Goal: Information Seeking & Learning: Learn about a topic

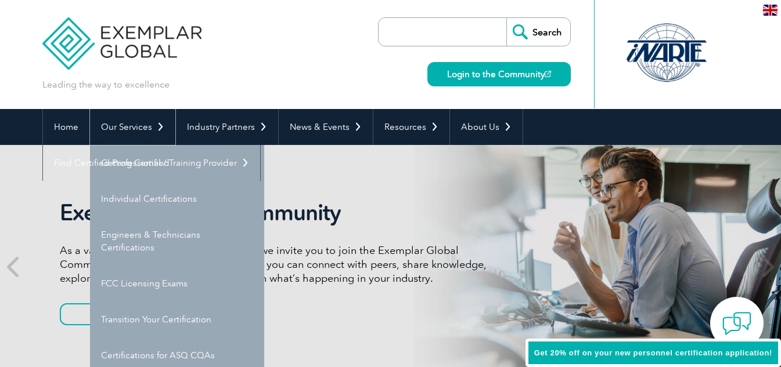
click at [120, 128] on link "Our Services" at bounding box center [132, 127] width 85 height 36
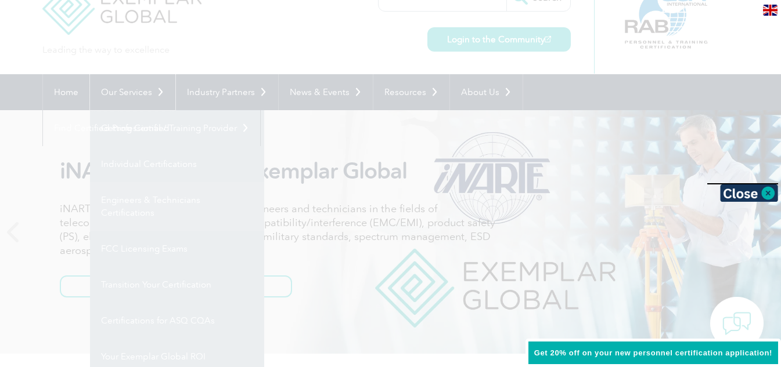
scroll to position [29, 0]
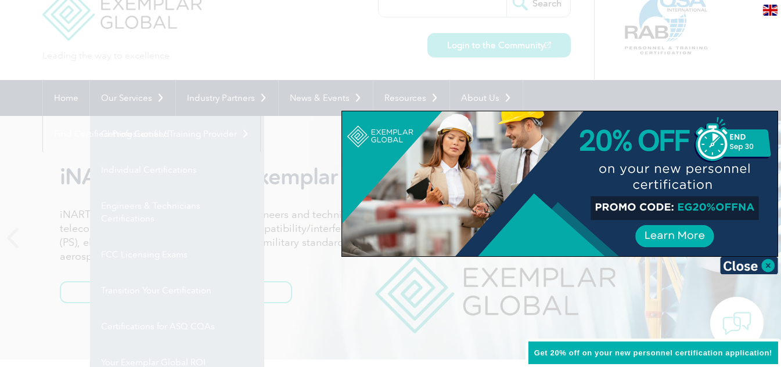
click at [140, 138] on div at bounding box center [390, 183] width 781 height 367
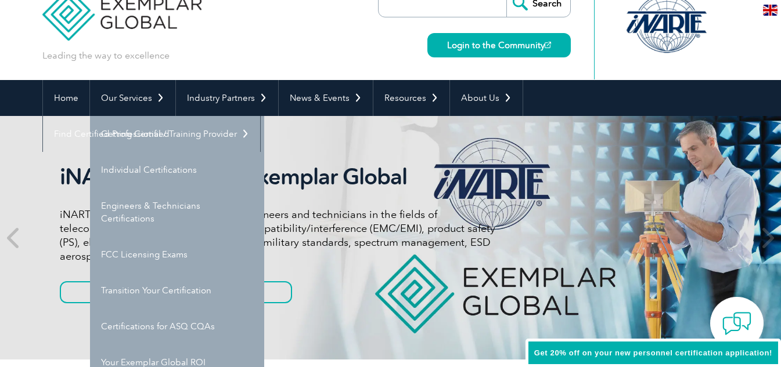
click at [412, 222] on p "iNARTE certifications are for qualified engineers and technicians in the fields…" at bounding box center [277, 236] width 435 height 56
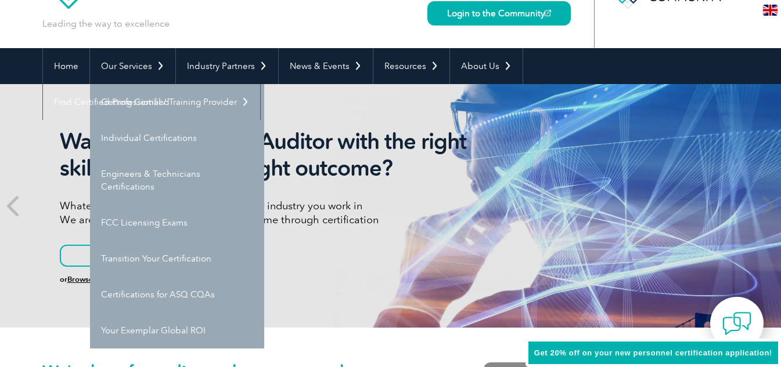
scroll to position [0, 0]
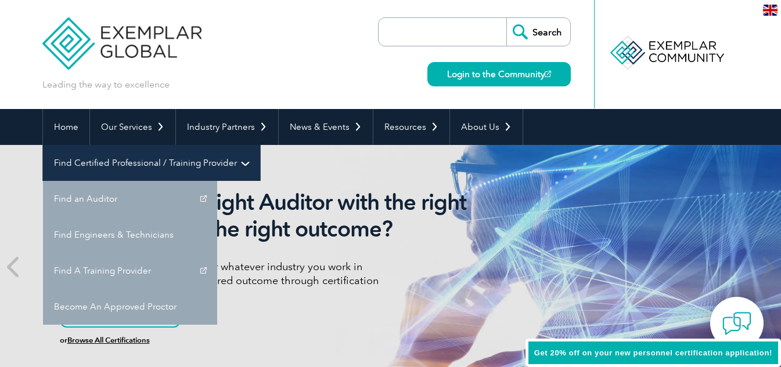
click at [260, 145] on link "Find Certified Professional / Training Provider" at bounding box center [151, 163] width 217 height 36
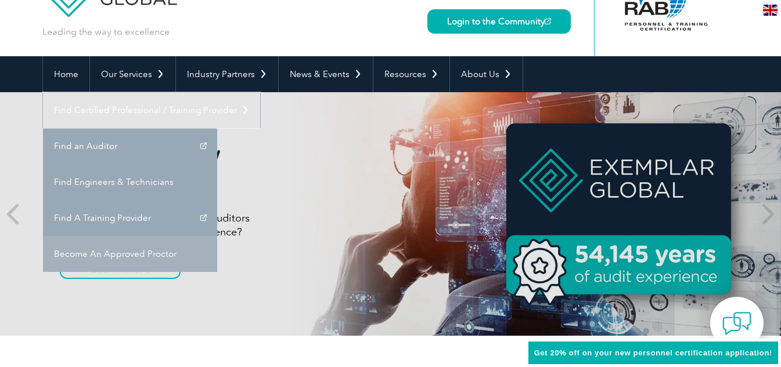
scroll to position [53, 0]
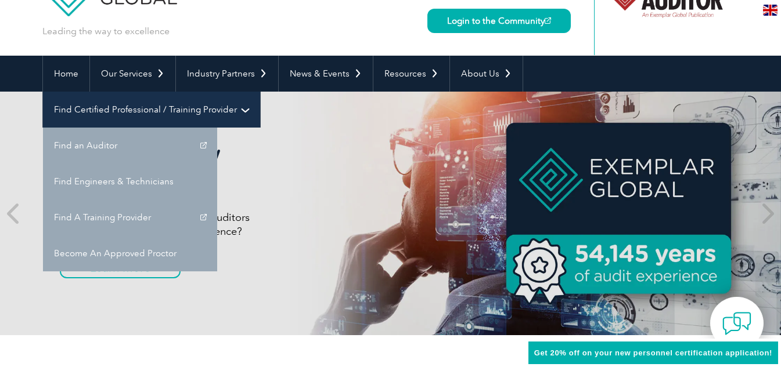
click at [260, 92] on link "Find Certified Professional / Training Provider" at bounding box center [151, 110] width 217 height 36
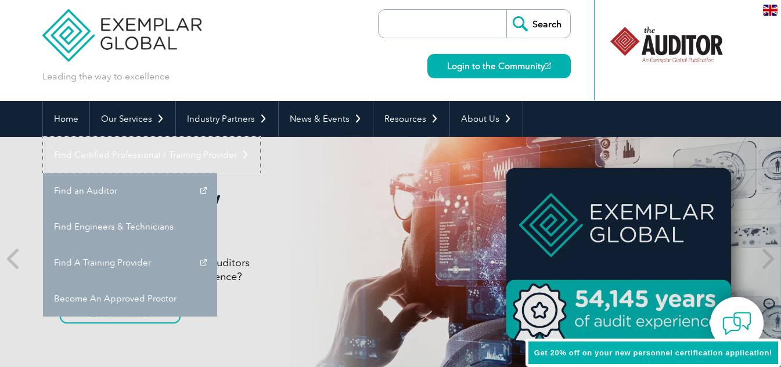
scroll to position [0, 0]
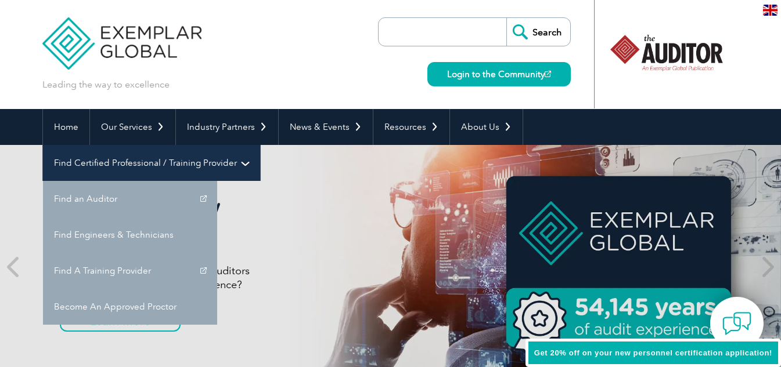
click at [260, 145] on link "Find Certified Professional / Training Provider" at bounding box center [151, 163] width 217 height 36
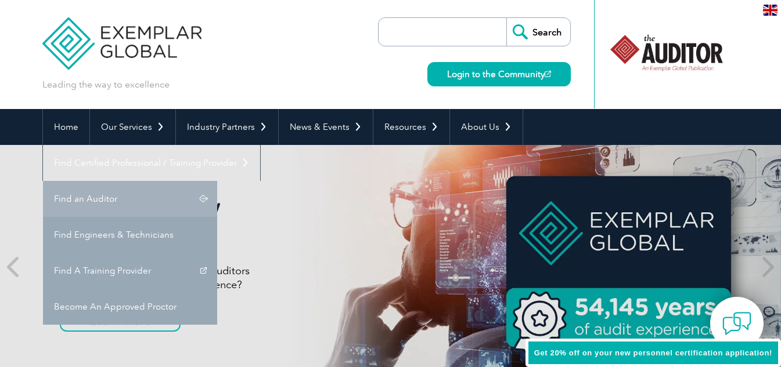
click at [217, 181] on link "Find an Auditor" at bounding box center [130, 199] width 174 height 36
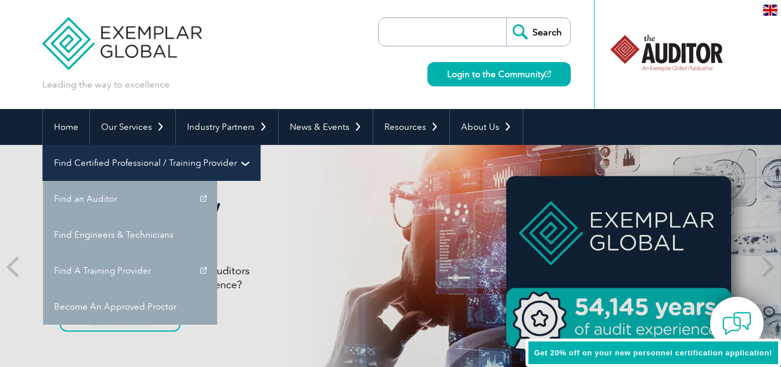
click at [260, 145] on link "Find Certified Professional / Training Provider" at bounding box center [151, 163] width 217 height 36
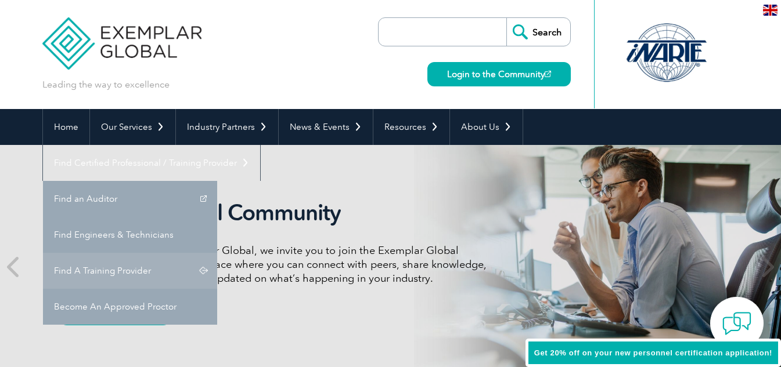
click at [217, 253] on link "Find A Training Provider" at bounding box center [130, 271] width 174 height 36
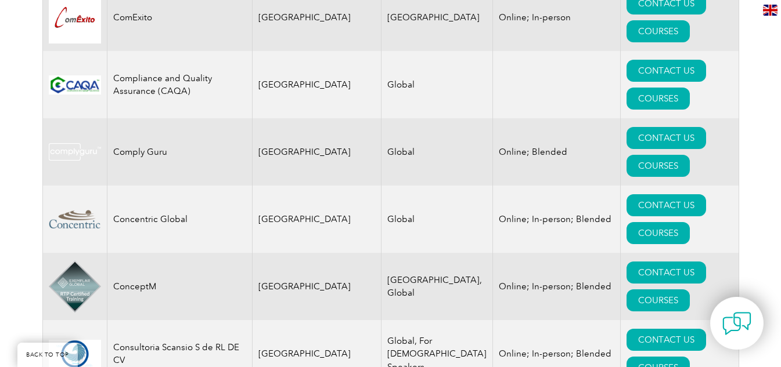
scroll to position [3794, 0]
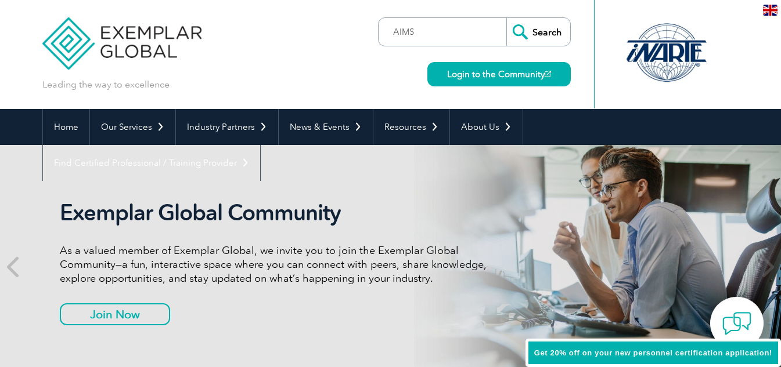
type input "AIMS"
click at [506, 18] on input "Search" at bounding box center [538, 32] width 64 height 28
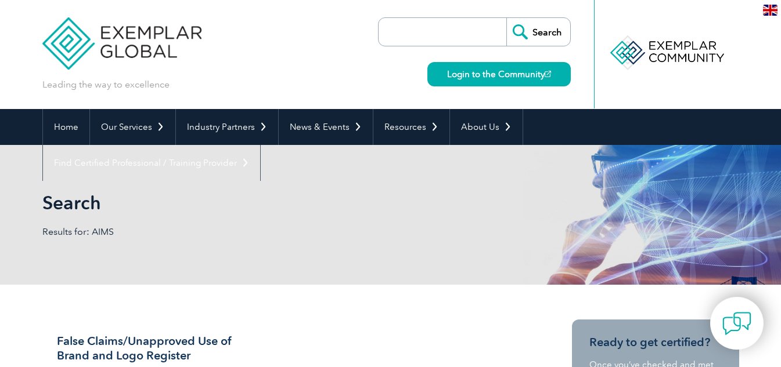
click at [443, 25] on input "search" at bounding box center [445, 32] width 122 height 28
type input "ISO"
click at [506, 18] on input "Search" at bounding box center [538, 32] width 64 height 28
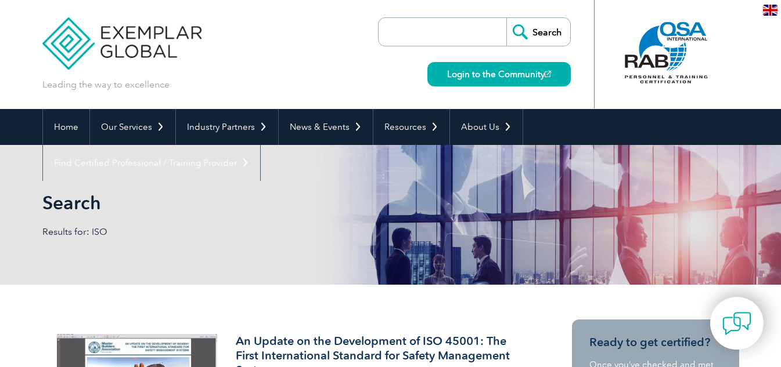
click at [467, 29] on input "search" at bounding box center [445, 32] width 122 height 28
type input "ISO42001"
click at [506, 18] on input "Search" at bounding box center [538, 32] width 64 height 28
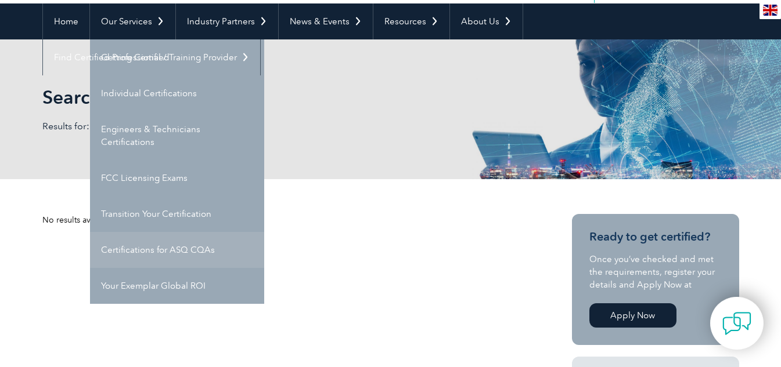
scroll to position [107, 0]
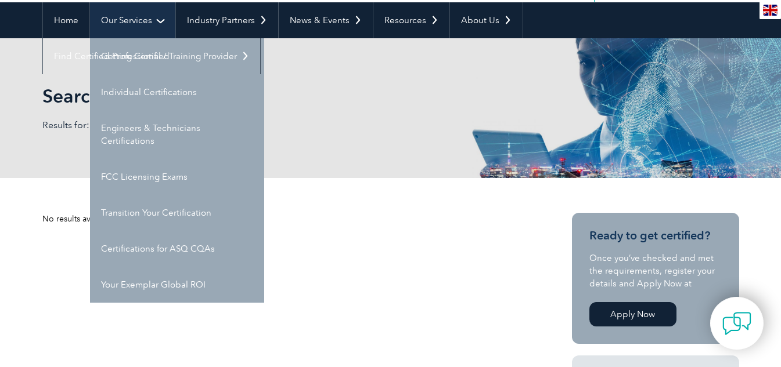
click at [146, 13] on link "Our Services" at bounding box center [132, 20] width 85 height 36
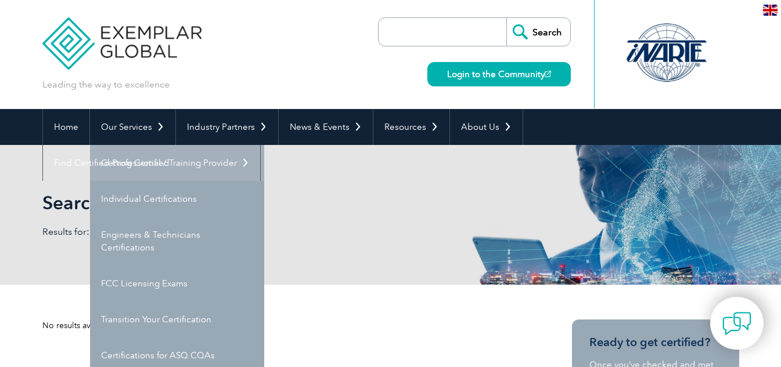
click at [135, 167] on link "Getting Certified" at bounding box center [177, 163] width 174 height 36
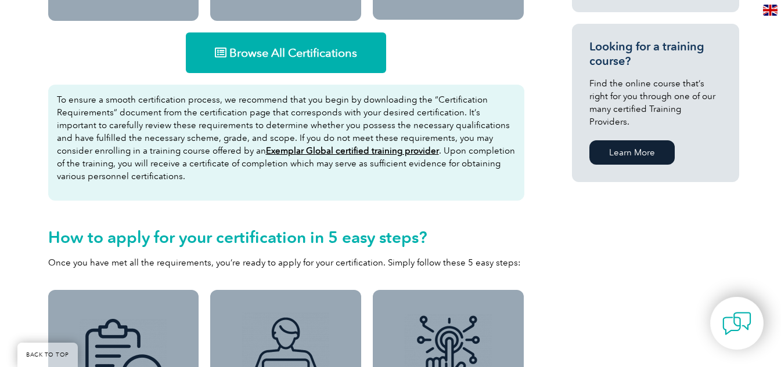
scroll to position [774, 0]
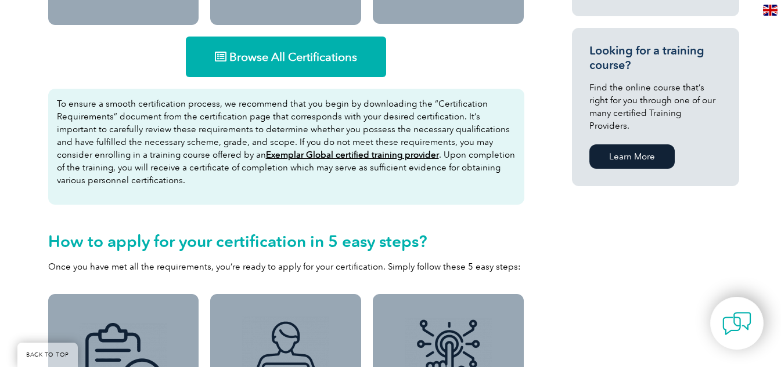
click at [292, 57] on span "Browse All Certifications" at bounding box center [293, 57] width 128 height 12
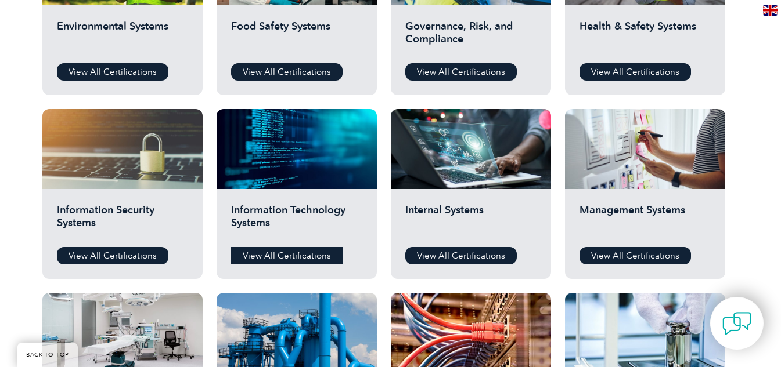
scroll to position [516, 0]
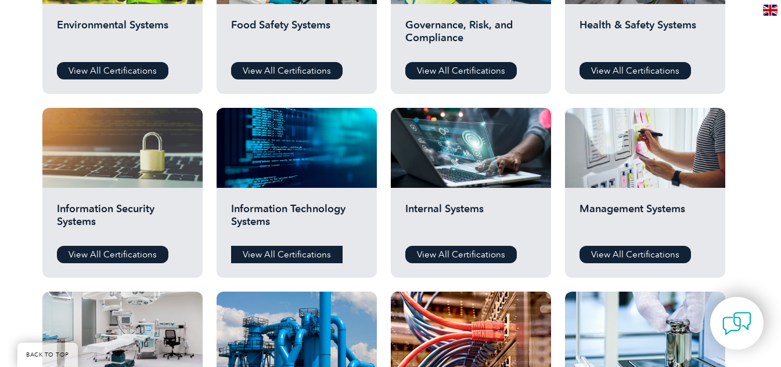
click at [288, 253] on link "View All Certifications" at bounding box center [286, 254] width 111 height 17
click at [95, 255] on link "View All Certifications" at bounding box center [112, 254] width 111 height 17
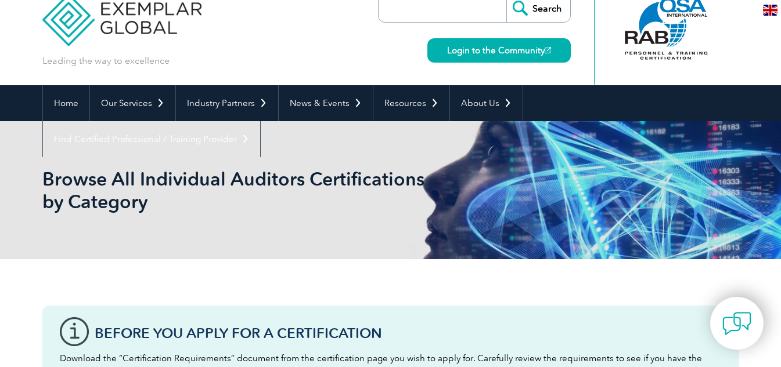
scroll to position [0, 0]
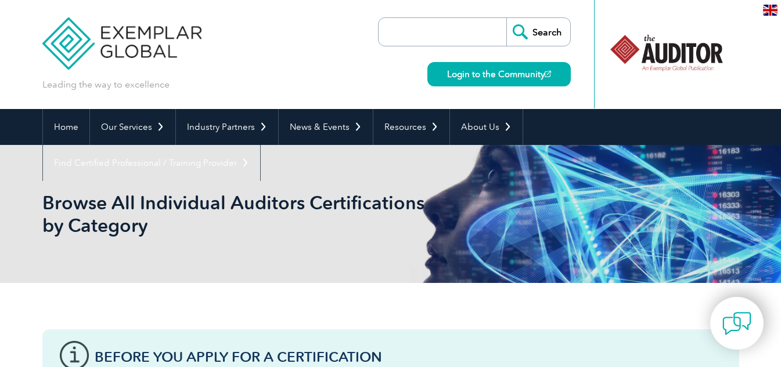
click at [427, 41] on input "search" at bounding box center [445, 32] width 122 height 28
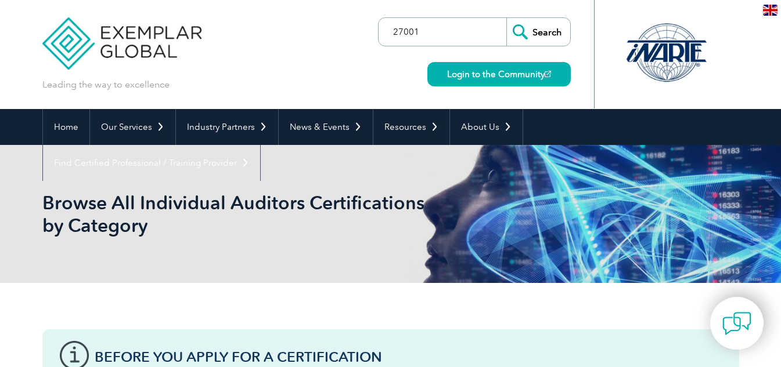
type input "27001"
click at [506, 18] on input "Search" at bounding box center [538, 32] width 64 height 28
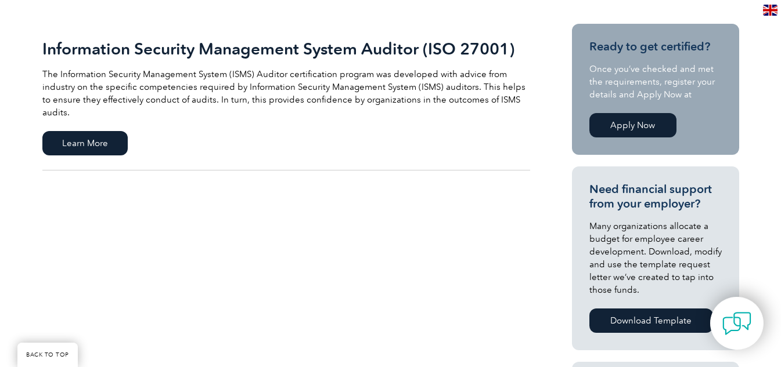
scroll to position [272, 0]
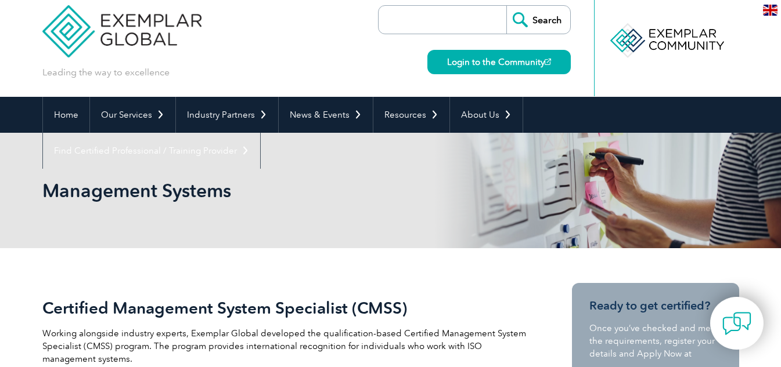
scroll to position [12, 0]
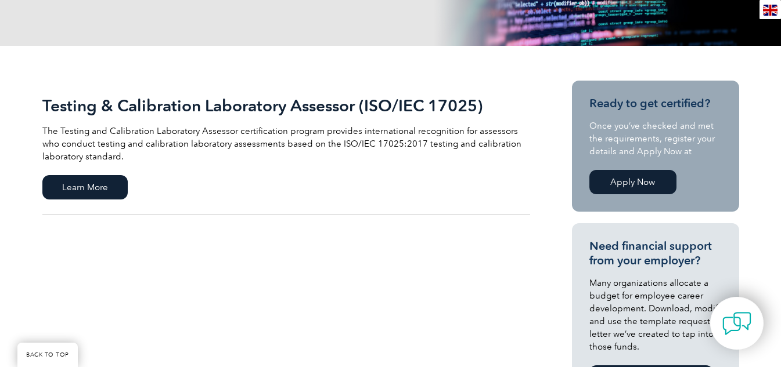
scroll to position [219, 0]
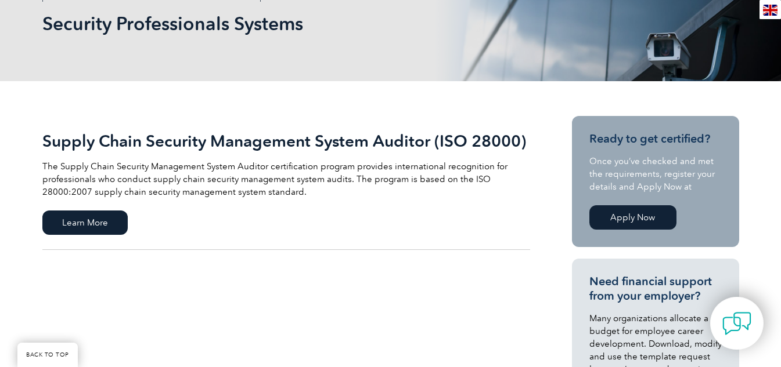
scroll to position [180, 0]
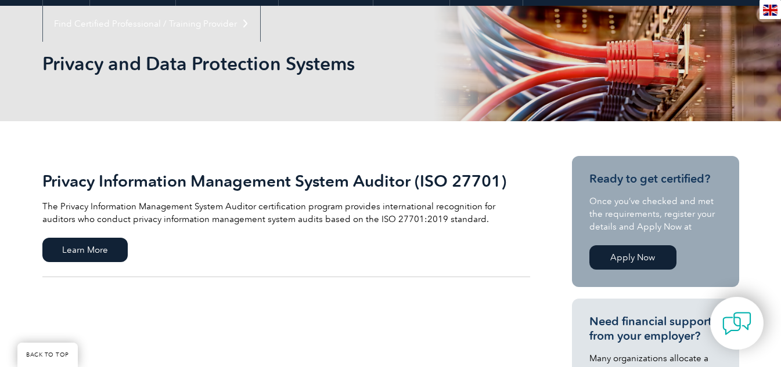
scroll to position [140, 0]
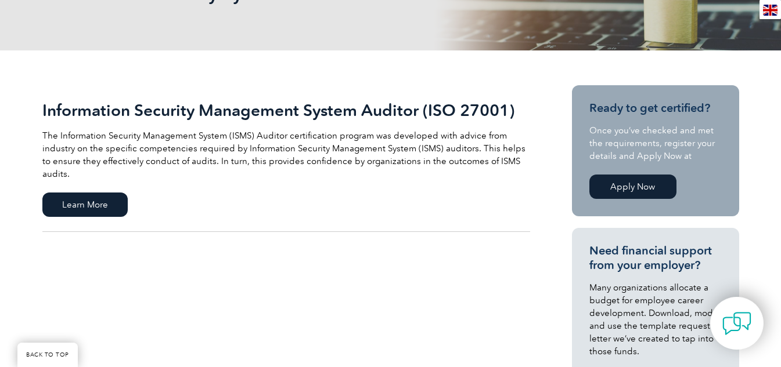
scroll to position [212, 0]
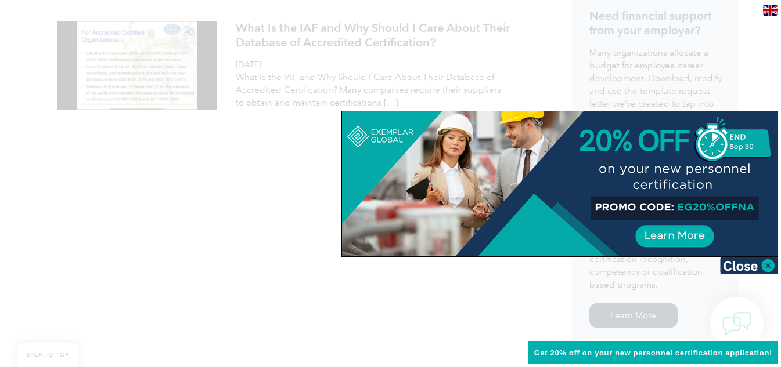
scroll to position [470, 0]
click at [766, 265] on img at bounding box center [749, 265] width 58 height 17
